Goal: Entertainment & Leisure: Browse casually

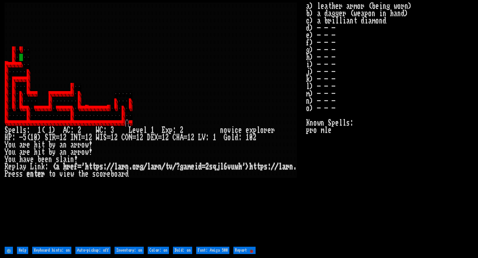
drag, startPoint x: 62, startPoint y: 164, endPoint x: 114, endPoint y: 166, distance: 52.5
click at [114, 166] on larn at bounding box center [155, 124] width 301 height 243
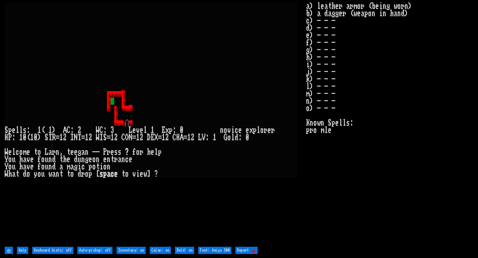
click at [47, 251] on off "Keyboard hints: off" at bounding box center [52, 250] width 41 height 7
click at [54, 250] on off "Keyboard hints: off" at bounding box center [52, 250] width 41 height 7
type off "Keyboard hints: on"
click at [52, 248] on off "Keyboard hints: off" at bounding box center [52, 250] width 41 height 7
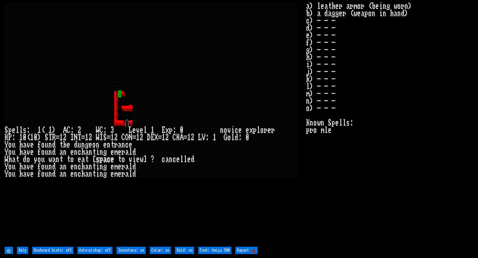
click at [52, 248] on off "Keyboard hints: off" at bounding box center [52, 250] width 41 height 7
type off "Keyboard hints: on"
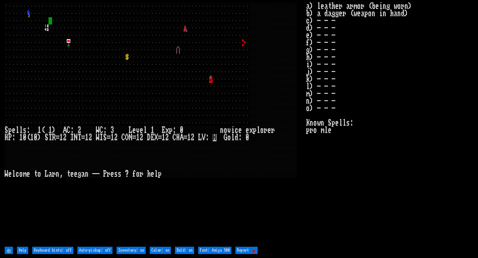
click at [47, 250] on off "Keyboard hints: off" at bounding box center [52, 250] width 41 height 7
type off "Keyboard hints: on"
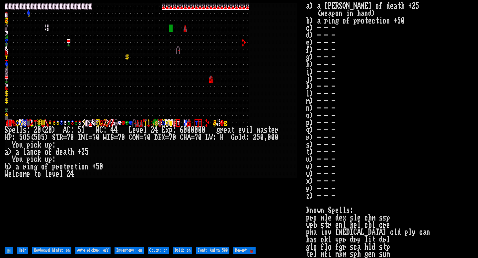
click at [94, 70] on div at bounding box center [94, 71] width 4 height 7
